Goal: Information Seeking & Learning: Check status

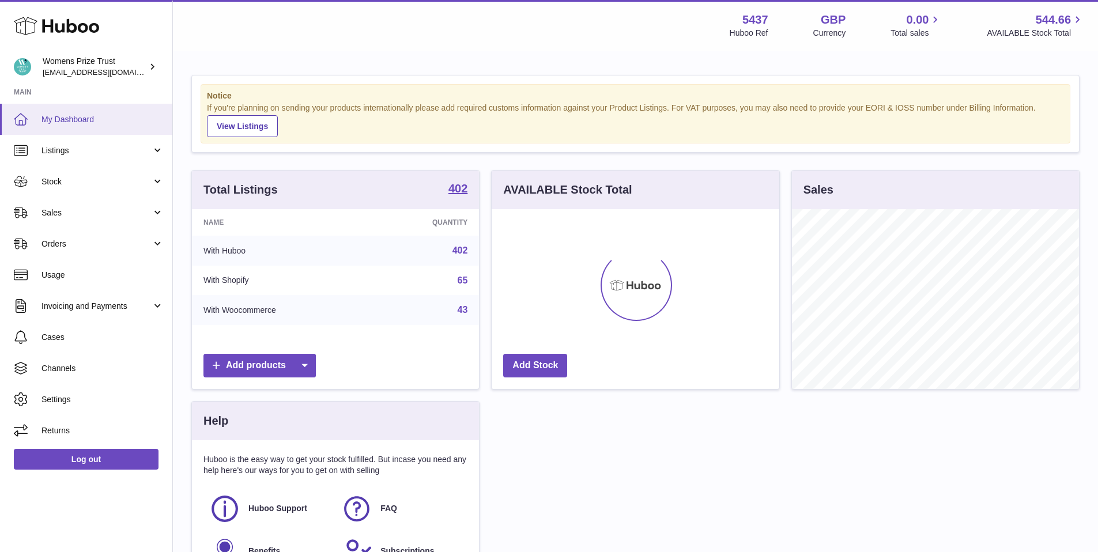
scroll to position [180, 288]
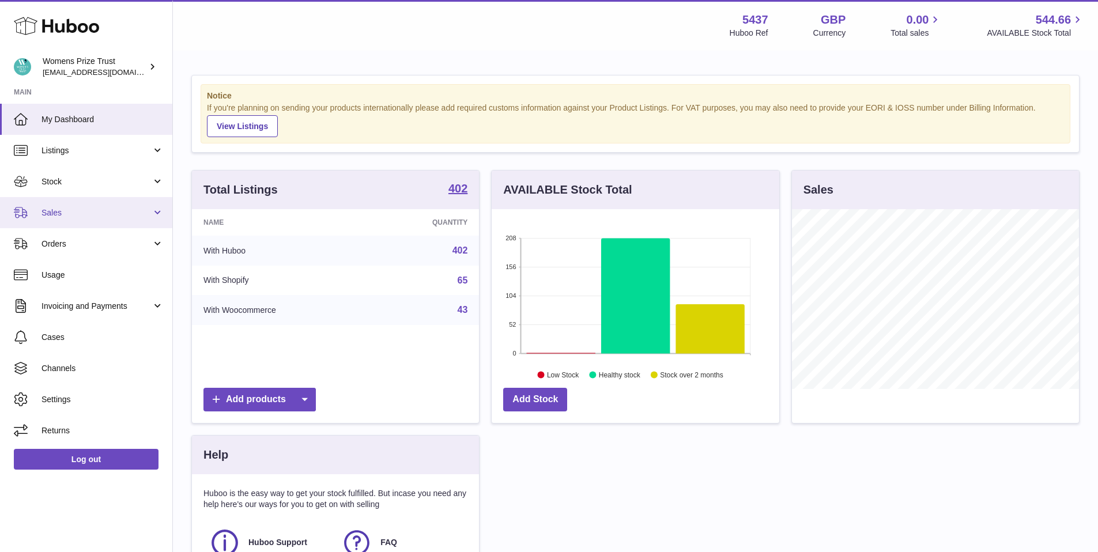
click at [59, 212] on span "Sales" at bounding box center [97, 213] width 110 height 11
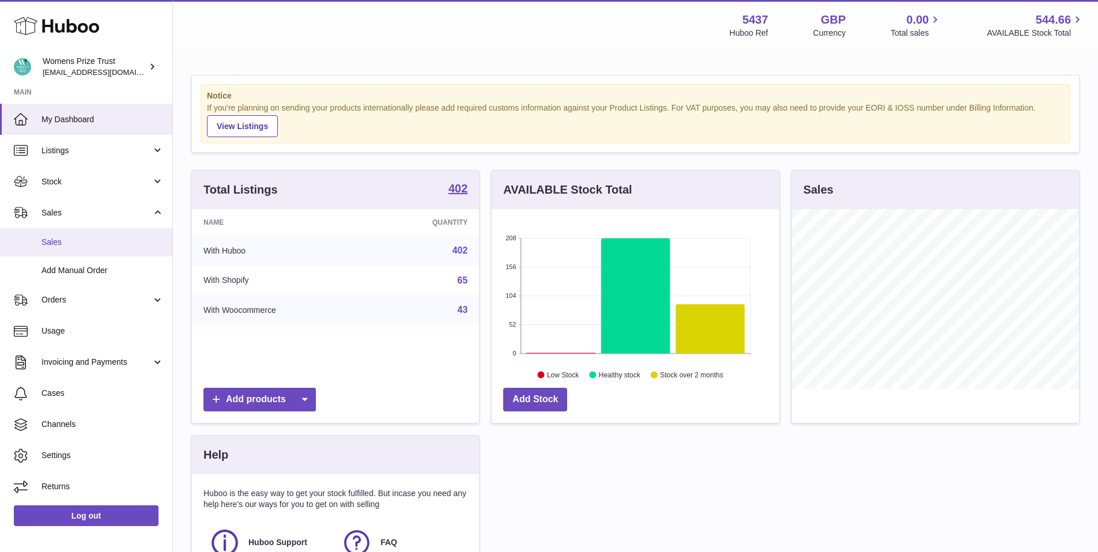
click at [97, 237] on span "Sales" at bounding box center [103, 242] width 122 height 11
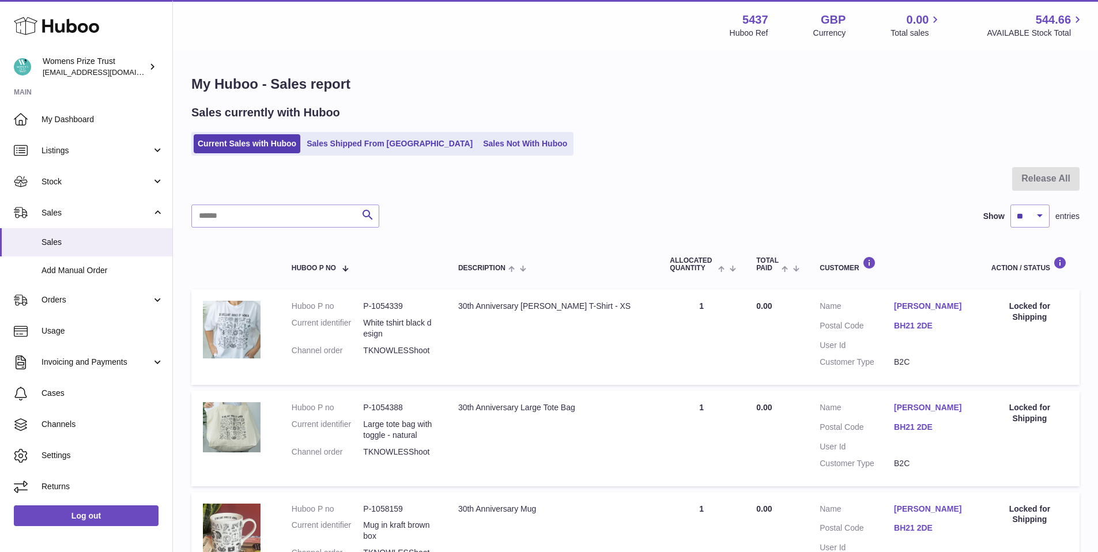
drag, startPoint x: 515, startPoint y: 307, endPoint x: 713, endPoint y: 307, distance: 197.8
click at [713, 307] on tr "Huboo P no P-1054339 Current identifier White tshirt black design Channel order…" at bounding box center [635, 337] width 889 height 96
click at [916, 303] on link "[PERSON_NAME]" at bounding box center [931, 306] width 74 height 11
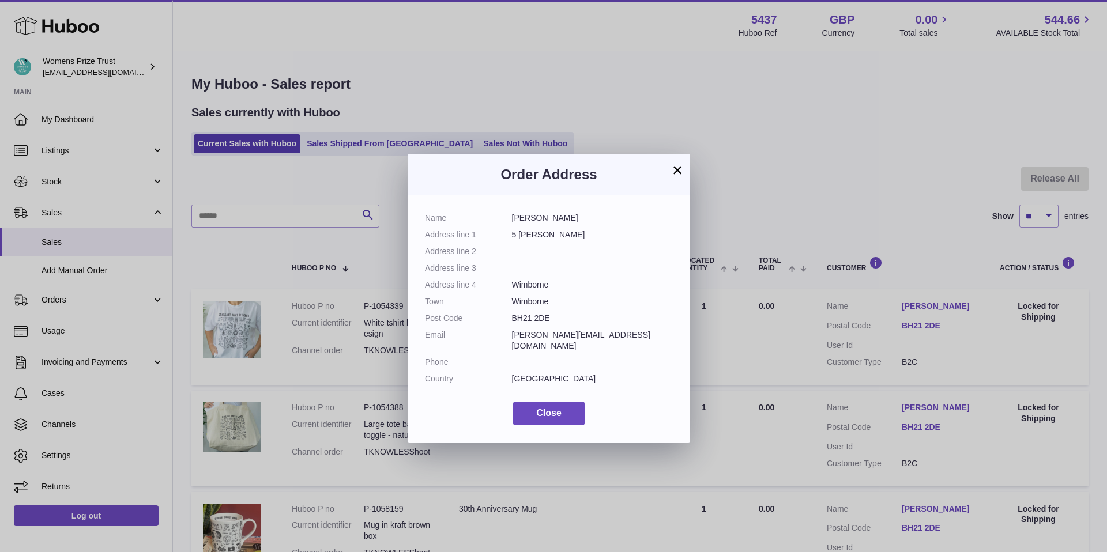
click at [672, 168] on button "×" at bounding box center [678, 170] width 14 height 14
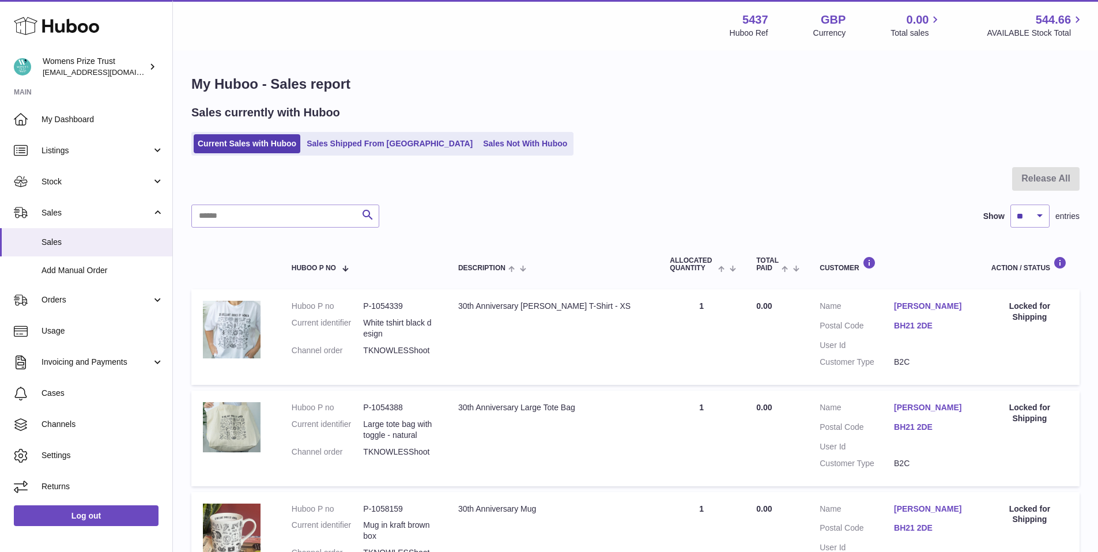
click at [692, 344] on td "Quantity Sold 1" at bounding box center [701, 337] width 86 height 96
click at [64, 397] on span "Cases" at bounding box center [103, 393] width 122 height 11
